Goal: Task Accomplishment & Management: Complete application form

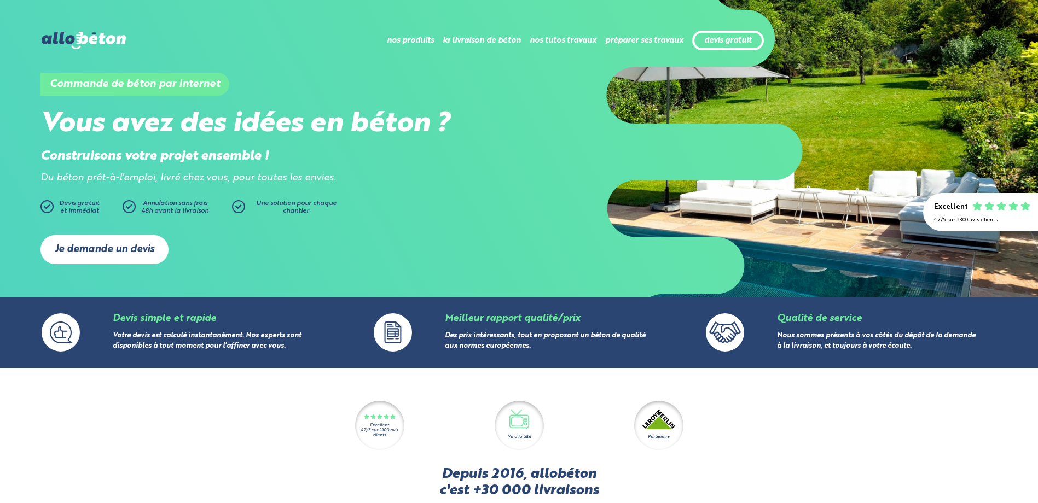
click at [101, 246] on link "Je demande un devis" at bounding box center [104, 249] width 128 height 29
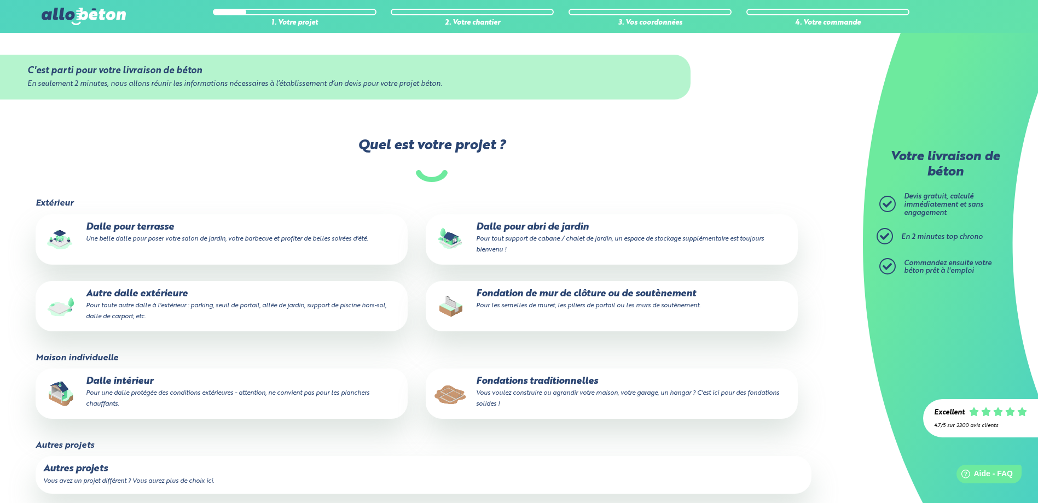
click at [508, 228] on p "Dalle pour abri de jardin Pour tout support de cabane / chalet de jardin, un es…" at bounding box center [611, 238] width 357 height 33
click at [0, 0] on input "Dalle pour abri de jardin Pour tout support de cabane / chalet de jardin, un es…" at bounding box center [0, 0] width 0 height 0
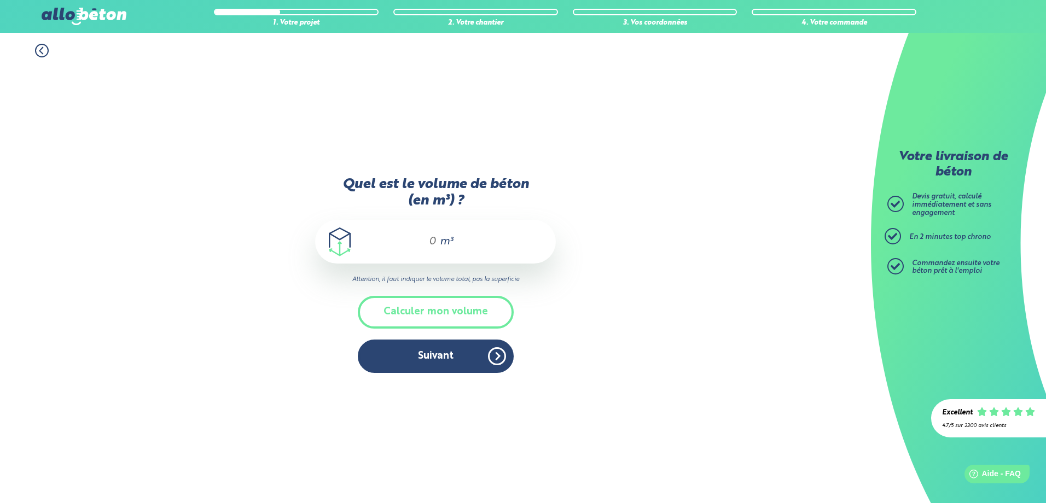
drag, startPoint x: 442, startPoint y: 243, endPoint x: 439, endPoint y: 253, distance: 10.4
click at [442, 243] on span "m³" at bounding box center [446, 241] width 13 height 11
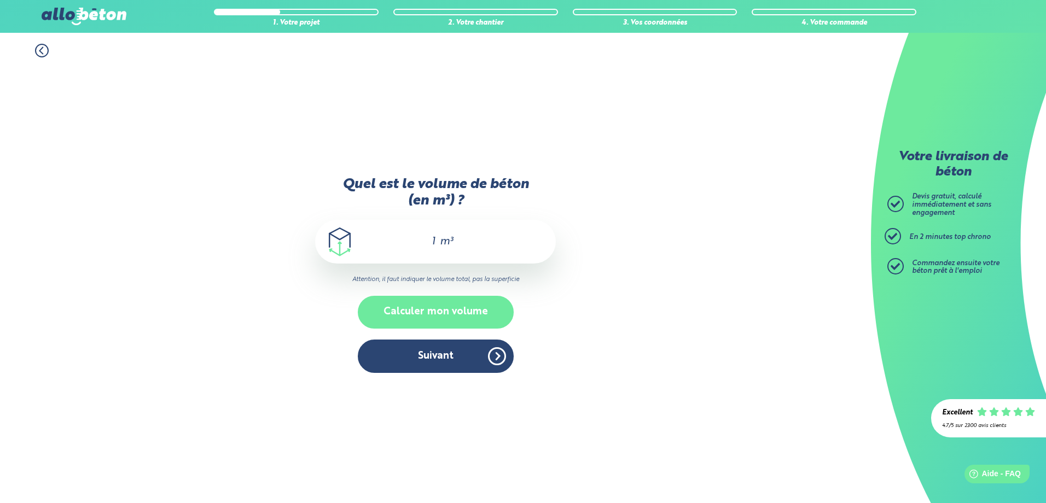
click at [453, 312] on button "Calculer mon volume" at bounding box center [436, 312] width 156 height 32
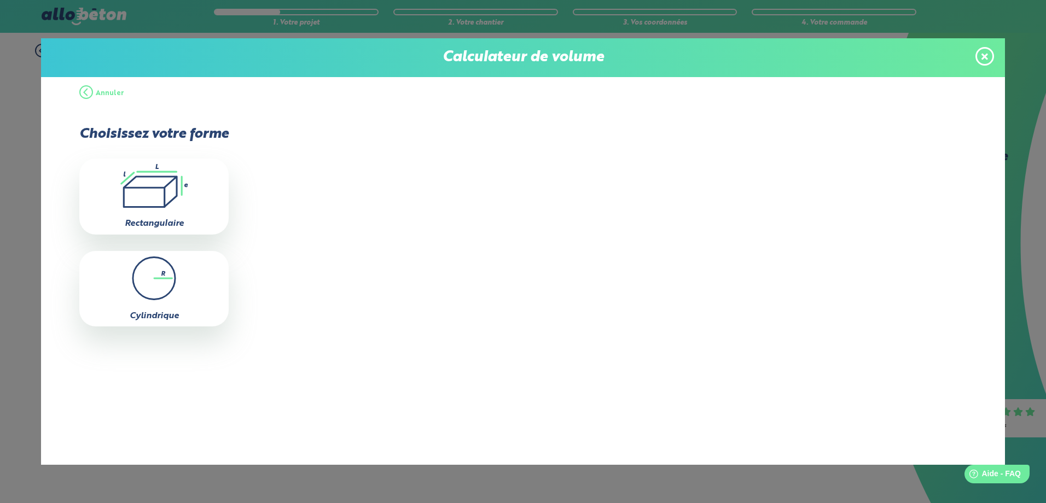
click at [150, 200] on icon ".icon-calc-rectanglea{fill:none;stroke-linecap:round;stroke-width:3px;stroke:#6…" at bounding box center [154, 186] width 138 height 44
type input "0"
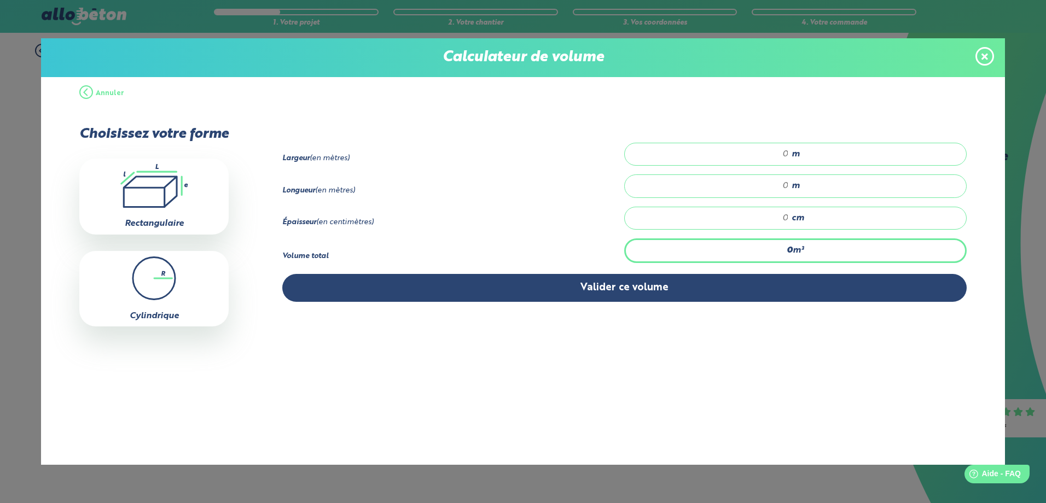
click at [787, 152] on input "number" at bounding box center [712, 154] width 153 height 11
type input "2"
type input "2.5"
drag, startPoint x: 786, startPoint y: 186, endPoint x: 804, endPoint y: 193, distance: 19.4
click at [786, 186] on input "number" at bounding box center [712, 186] width 153 height 11
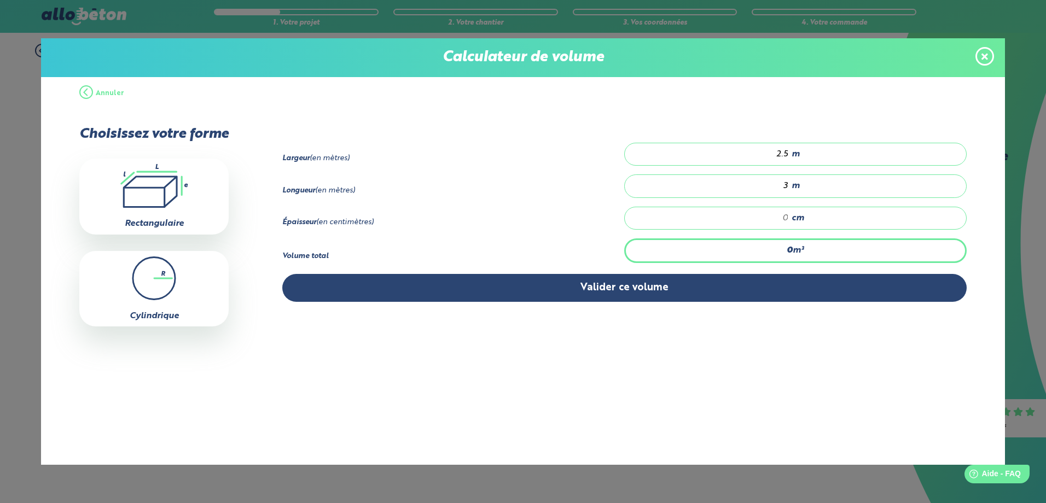
type input "3"
click at [787, 218] on input "number" at bounding box center [712, 218] width 153 height 11
type input "0.075"
type input "1"
type input "0.75"
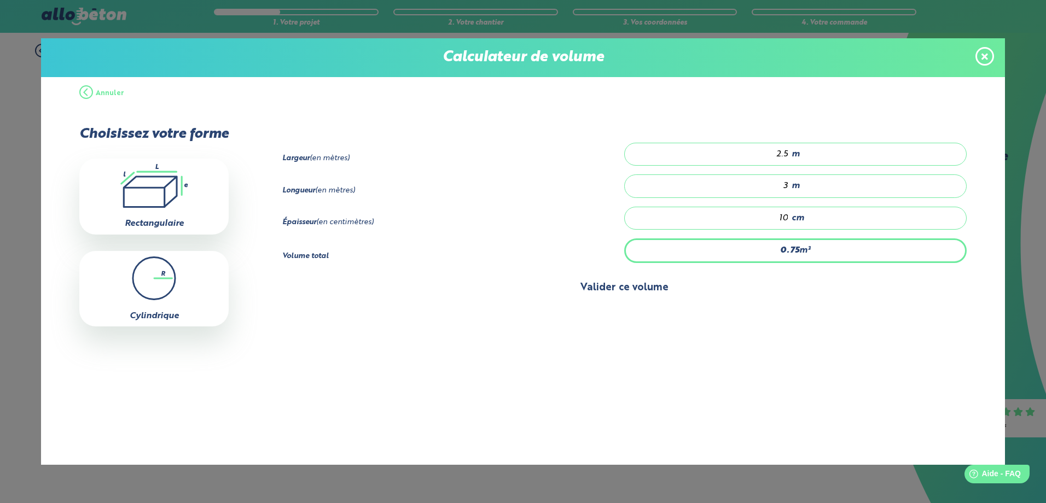
type input "10"
click at [633, 283] on button "Valider ce volume" at bounding box center [624, 288] width 685 height 28
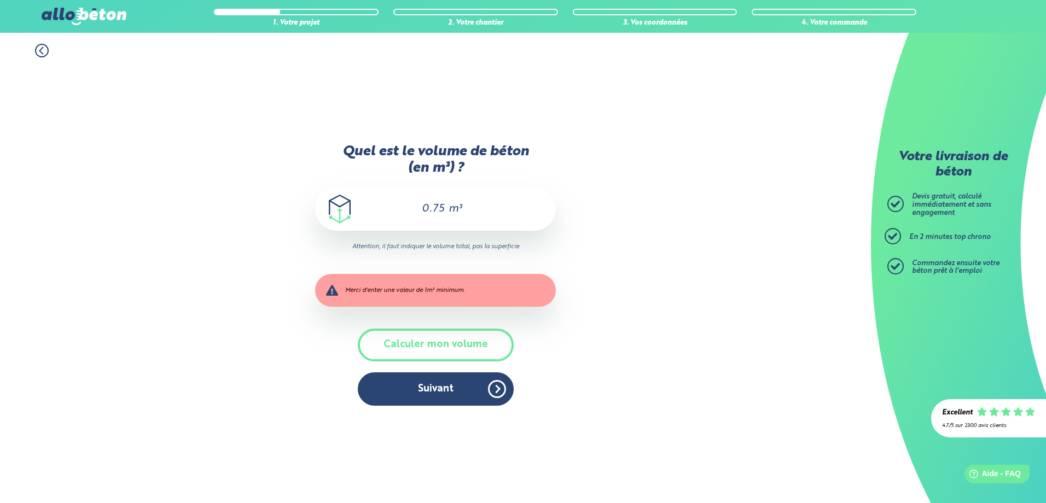
click at [444, 205] on input "0.75" at bounding box center [427, 208] width 37 height 13
click at [437, 341] on button "Calculer mon volume" at bounding box center [436, 345] width 156 height 32
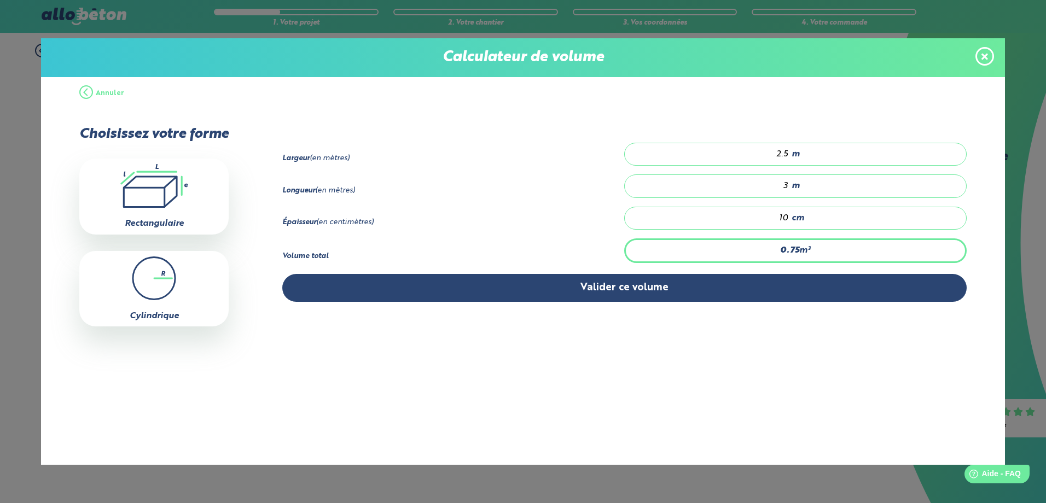
click at [788, 215] on input "10" at bounding box center [712, 218] width 153 height 11
type input "0.075"
type input "1"
type input "1.125"
type input "15"
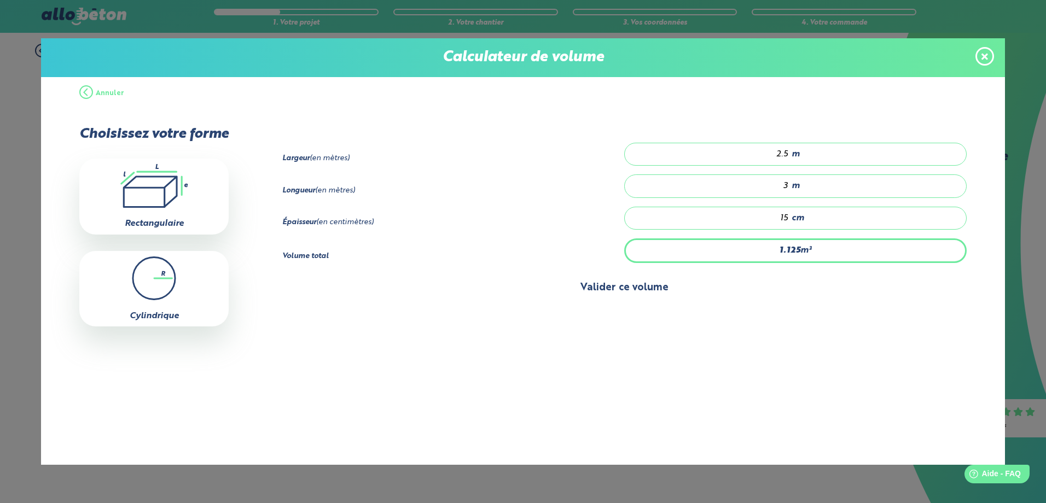
type input "0.075"
type input "1"
type input "0.9"
type input "12"
type input "0.075"
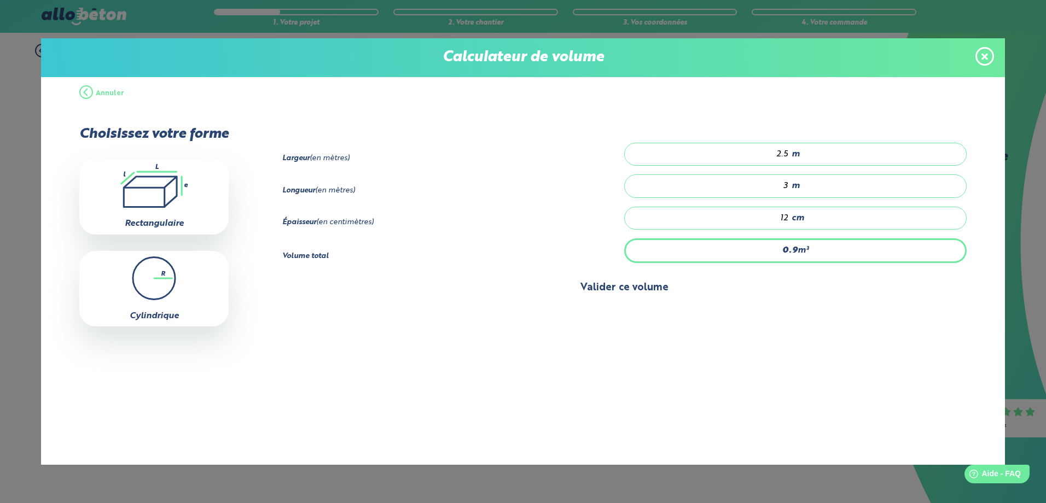
type input "1"
type input "0.975"
type input "13"
type input "0.075"
type input "1"
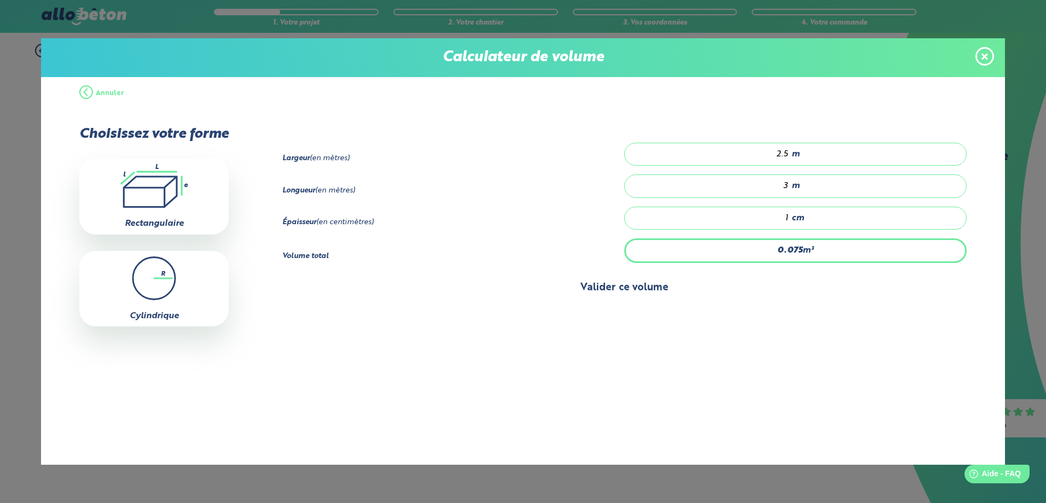
type input "1.05"
type input "14"
type input "0.075"
type input "1"
type input "1.125"
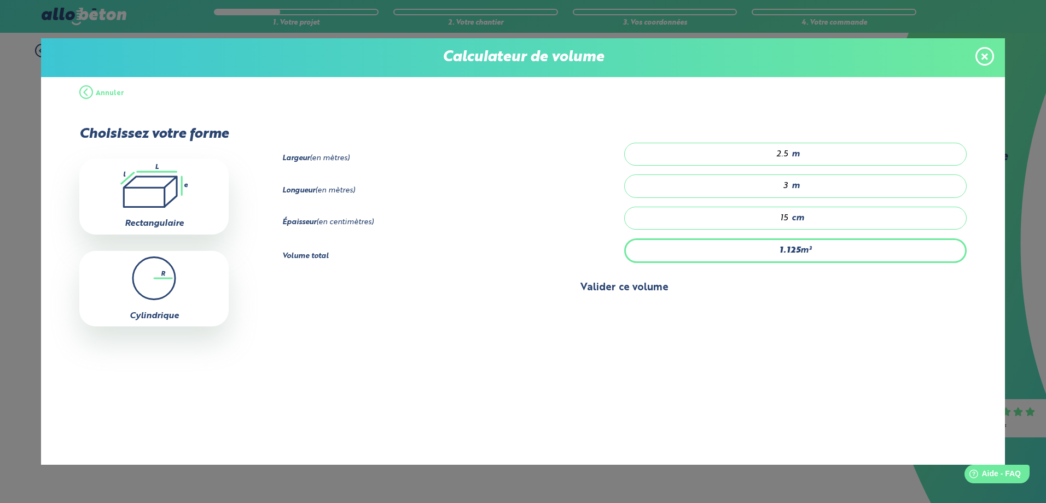
type input "15"
click at [675, 285] on button "Valider ce volume" at bounding box center [624, 288] width 685 height 28
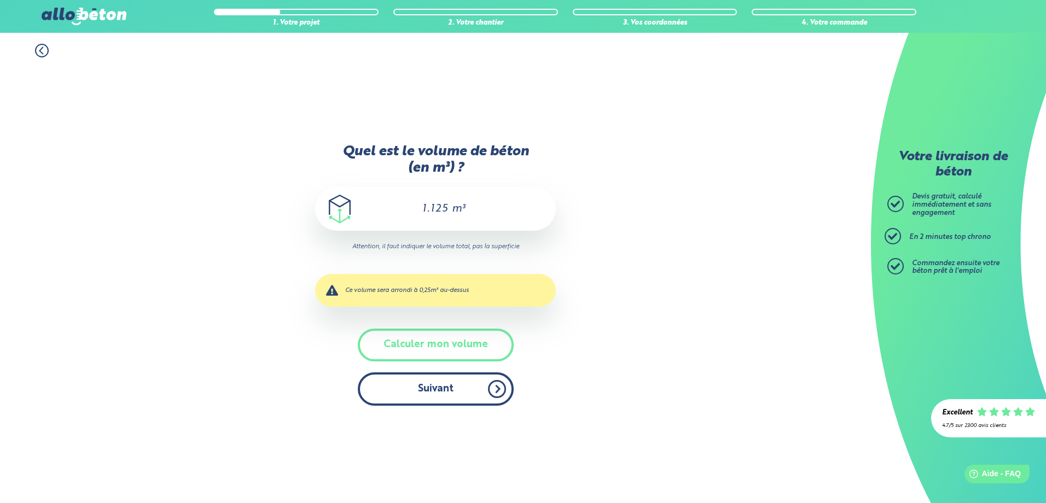
click at [441, 386] on button "Suivant" at bounding box center [436, 389] width 156 height 33
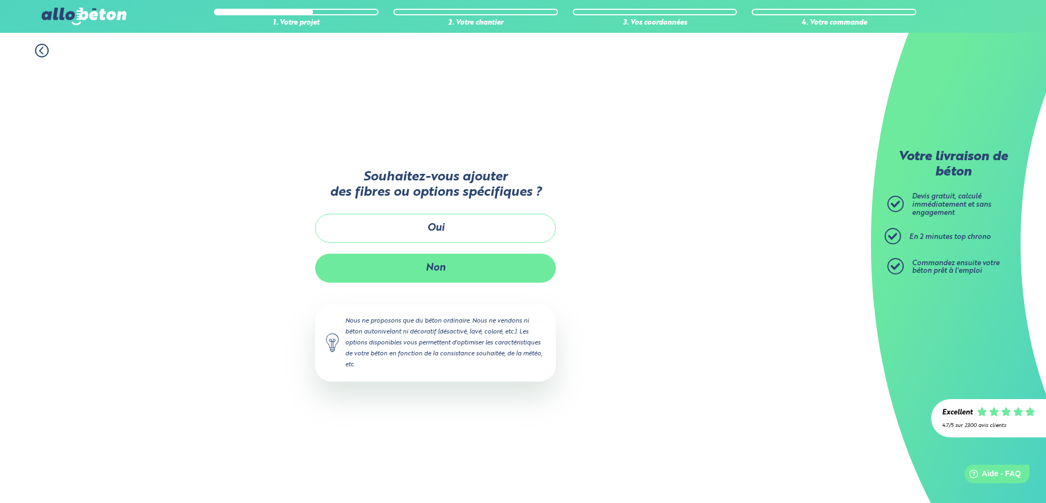
click at [449, 266] on button "Non" at bounding box center [435, 268] width 241 height 29
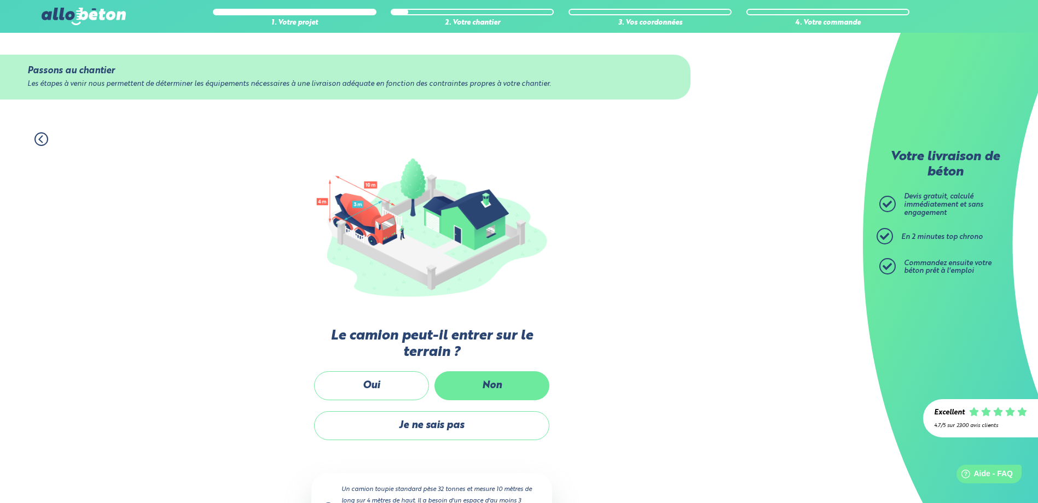
click at [486, 389] on label "Non" at bounding box center [491, 386] width 115 height 29
click at [0, 0] on input "Non" at bounding box center [0, 0] width 0 height 0
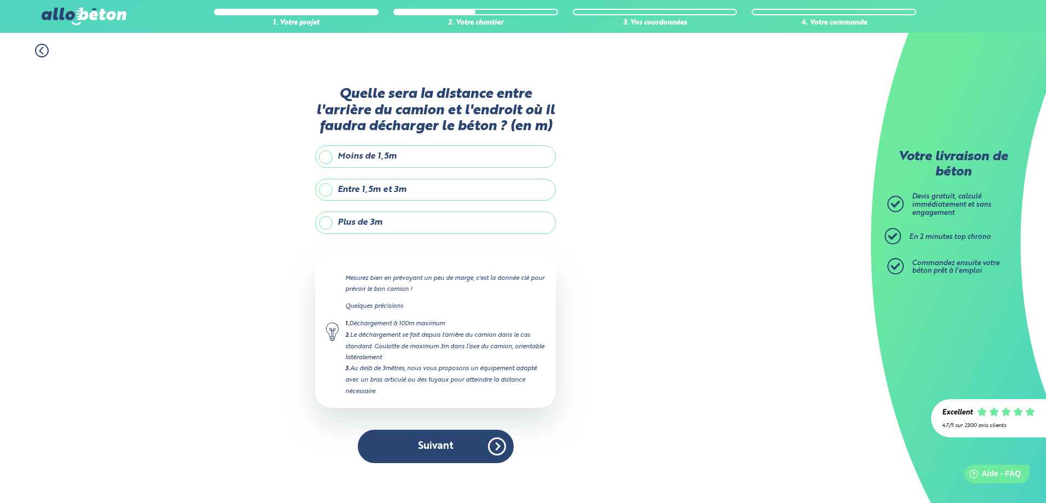
click at [328, 222] on label "Plus de 3m" at bounding box center [435, 223] width 241 height 22
click at [0, 0] on input "Plus de 3m" at bounding box center [0, 0] width 0 height 0
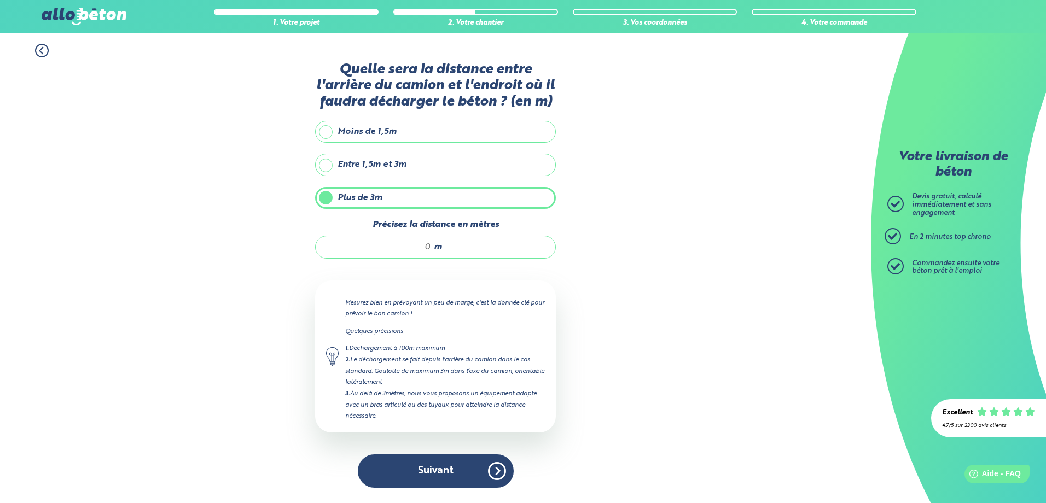
click at [429, 245] on input "Précisez la distance en mètres" at bounding box center [379, 247] width 105 height 11
type input "40"
click at [433, 468] on button "Suivant" at bounding box center [436, 471] width 156 height 33
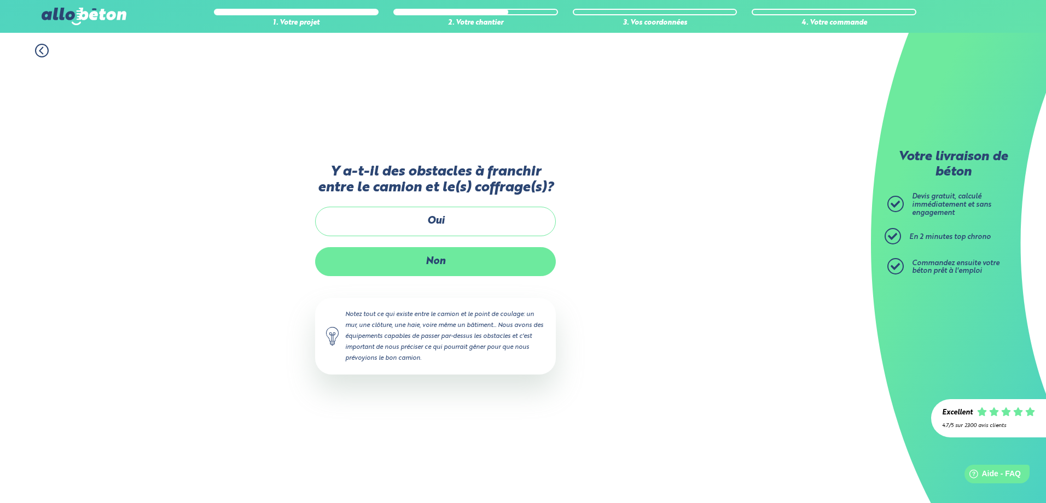
click at [434, 260] on label "Non" at bounding box center [435, 261] width 241 height 29
click at [0, 0] on input "Non" at bounding box center [0, 0] width 0 height 0
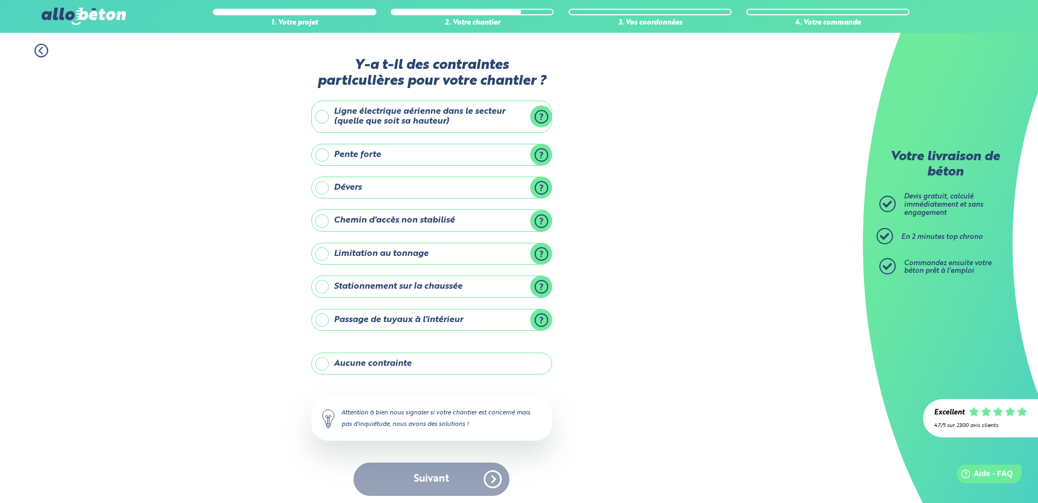
click at [324, 288] on label "Stationnement sur la chaussée" at bounding box center [431, 287] width 241 height 22
click at [0, 0] on input "Stationnement sur la chaussée" at bounding box center [0, 0] width 0 height 0
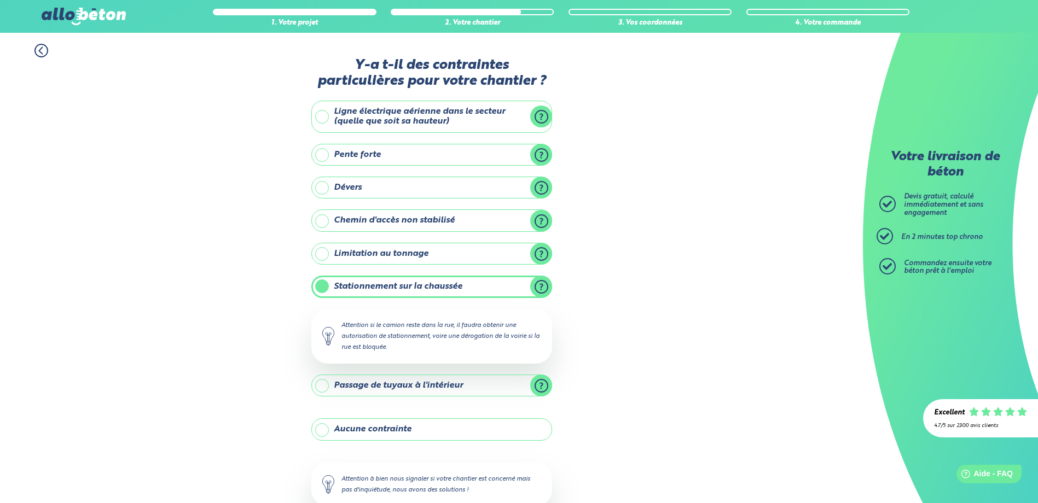
click at [324, 287] on label "Stationnement sur la chaussée" at bounding box center [431, 287] width 241 height 22
click at [0, 0] on input "Stationnement sur la chaussée" at bounding box center [0, 0] width 0 height 0
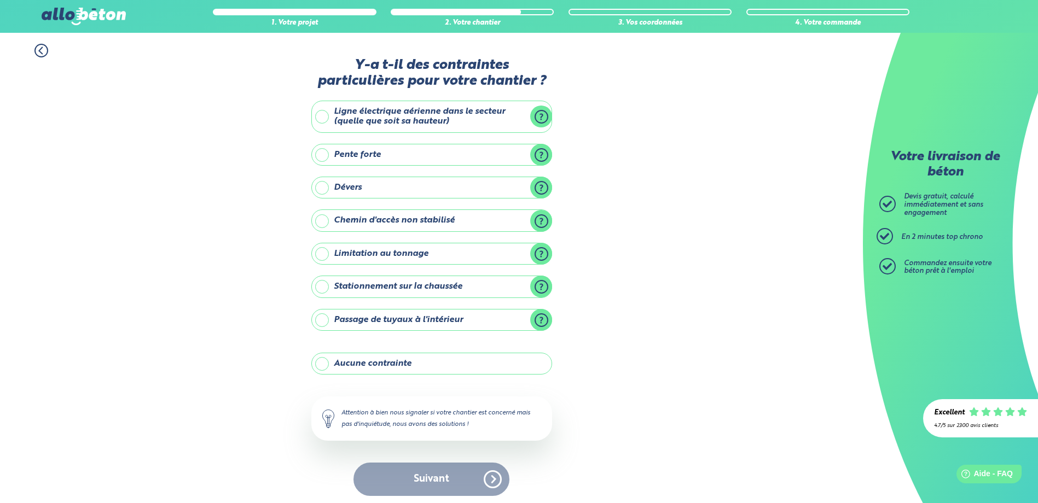
click at [323, 366] on label "Aucune contrainte" at bounding box center [431, 364] width 241 height 22
click at [0, 0] on input "Aucune contrainte" at bounding box center [0, 0] width 0 height 0
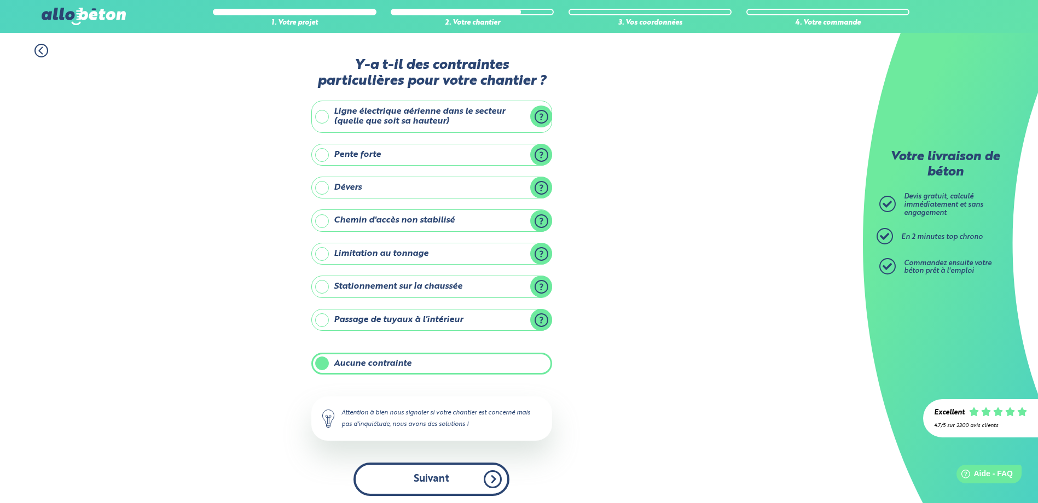
click at [433, 482] on button "Suivant" at bounding box center [431, 479] width 156 height 33
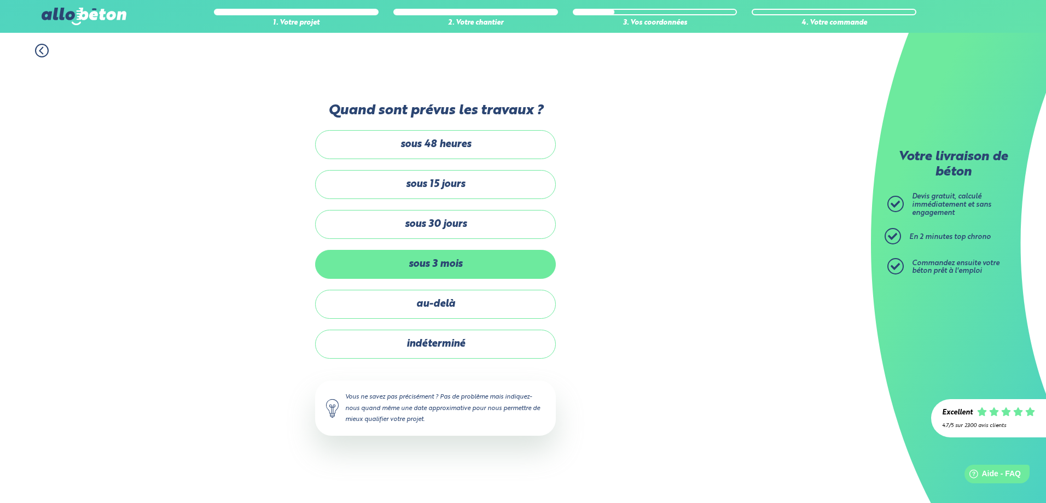
click at [447, 267] on label "sous 3 mois" at bounding box center [435, 264] width 241 height 29
click at [0, 0] on input "sous 3 mois" at bounding box center [0, 0] width 0 height 0
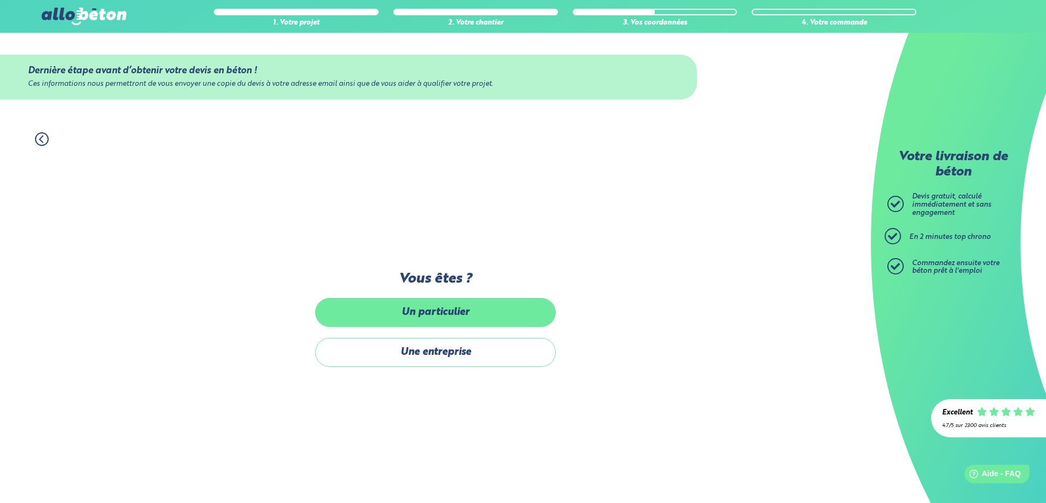
click at [441, 305] on label "Un particulier" at bounding box center [435, 312] width 241 height 29
click at [0, 0] on input "Un particulier" at bounding box center [0, 0] width 0 height 0
